Goal: Task Accomplishment & Management: Manage account settings

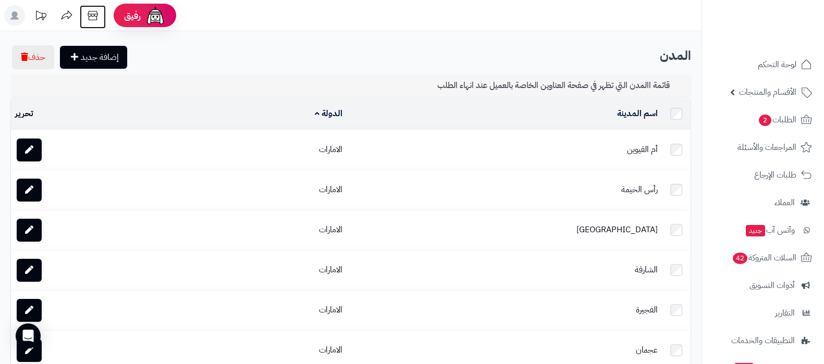
click at [92, 15] on icon at bounding box center [92, 15] width 21 height 21
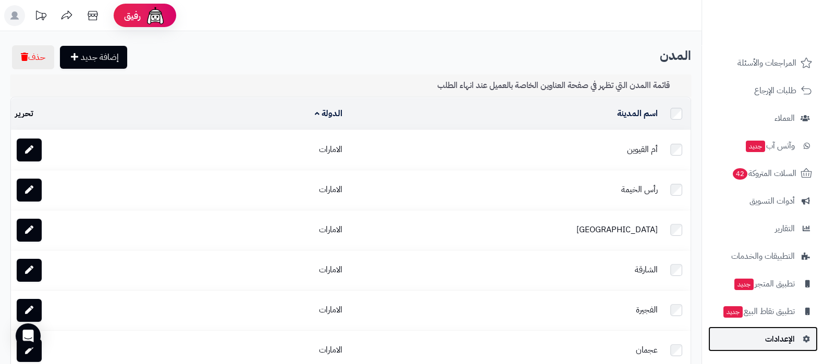
click at [773, 342] on span "الإعدادات" at bounding box center [780, 339] width 30 height 15
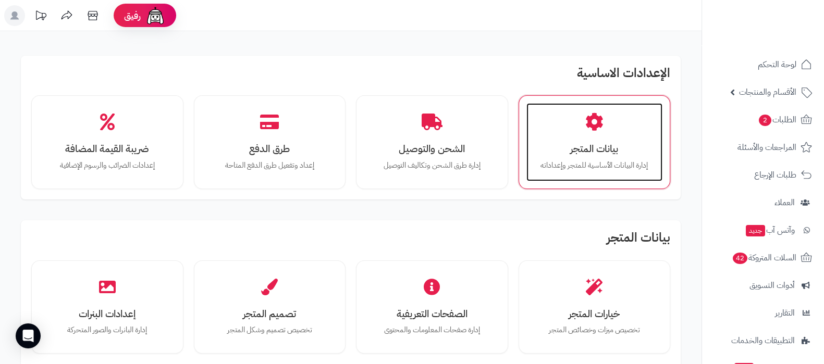
click at [568, 171] on div "بيانات المتجر إدارة البيانات الأساسية للمتجر وإعداداته" at bounding box center [594, 142] width 137 height 78
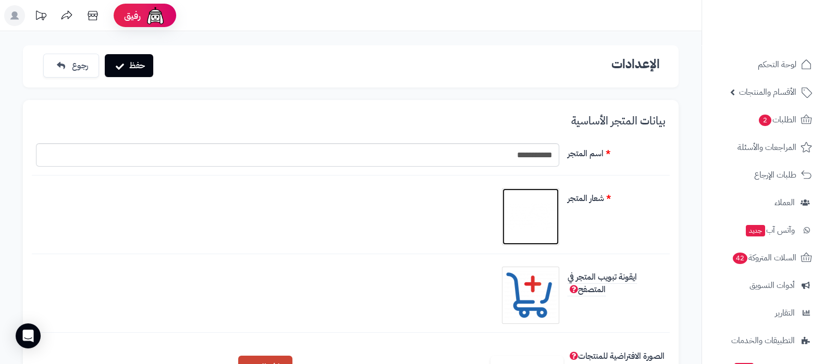
click at [533, 212] on img at bounding box center [531, 217] width 52 height 52
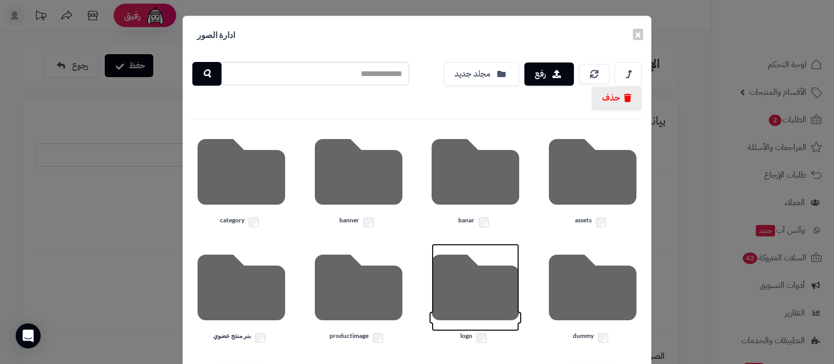
click at [482, 288] on icon at bounding box center [476, 288] width 88 height 88
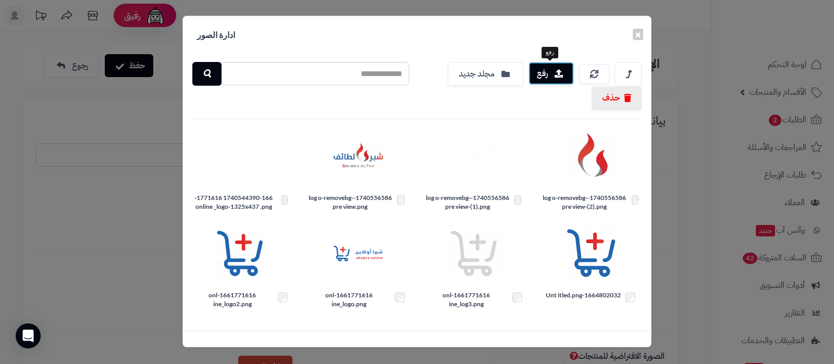
click at [551, 72] on button "رفع" at bounding box center [551, 73] width 45 height 23
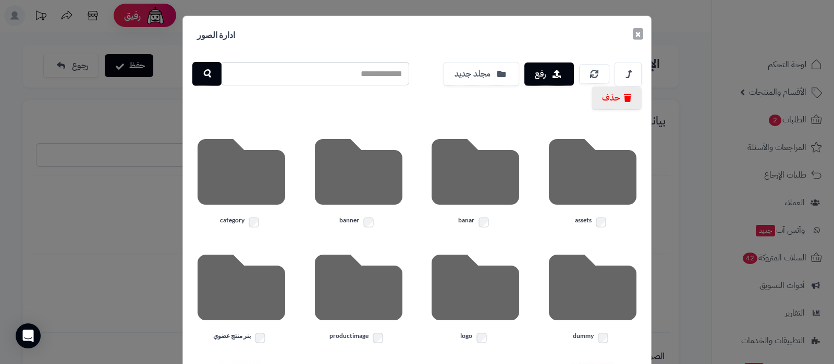
click at [642, 38] on button "×" at bounding box center [638, 33] width 10 height 11
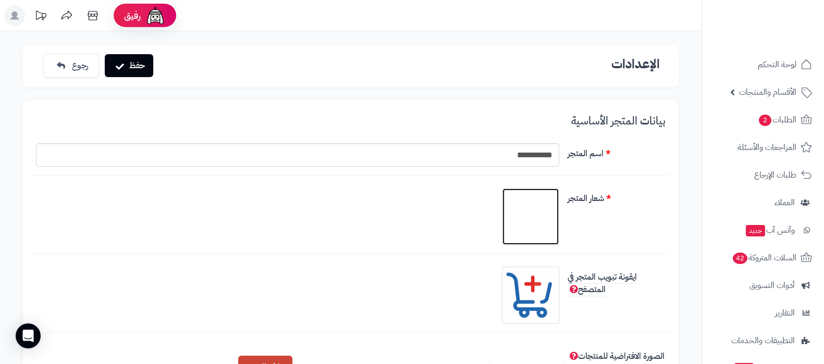
click at [542, 223] on img at bounding box center [531, 217] width 52 height 52
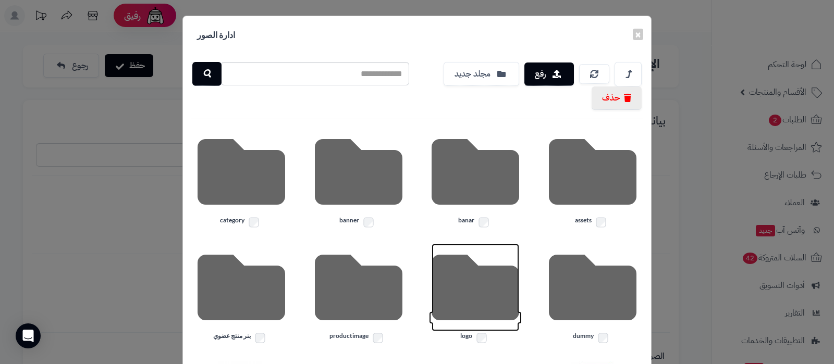
click at [478, 296] on icon at bounding box center [476, 288] width 88 height 88
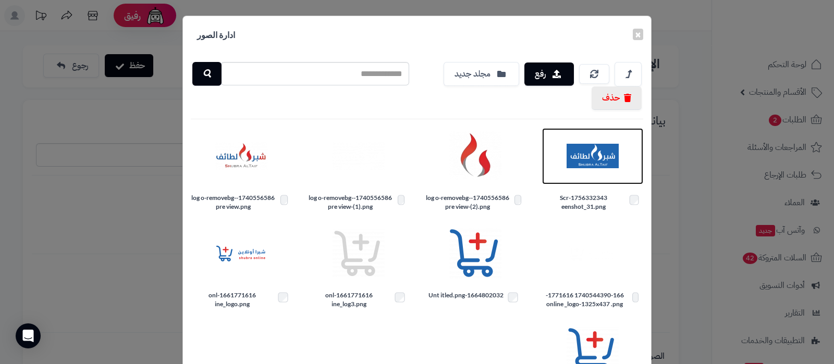
click at [599, 152] on img at bounding box center [593, 156] width 52 height 52
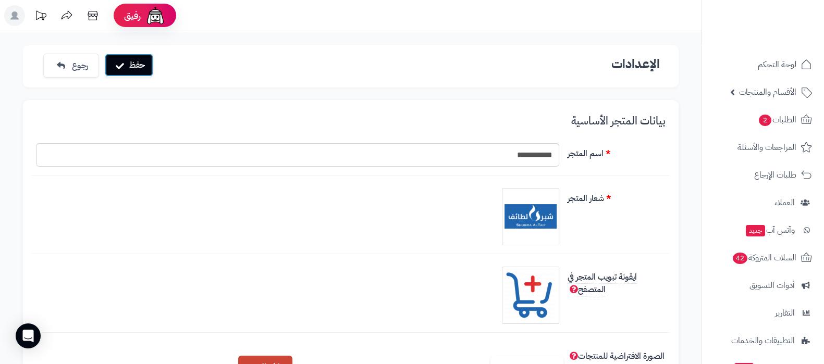
click at [144, 70] on button "حفظ" at bounding box center [129, 65] width 48 height 23
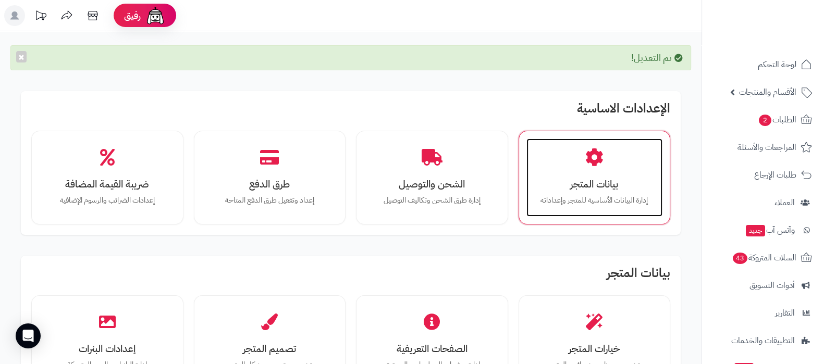
click at [612, 149] on div "بيانات المتجر إدارة البيانات الأساسية للمتجر وإعداداته" at bounding box center [594, 178] width 137 height 78
